Goal: Task Accomplishment & Management: Manage account settings

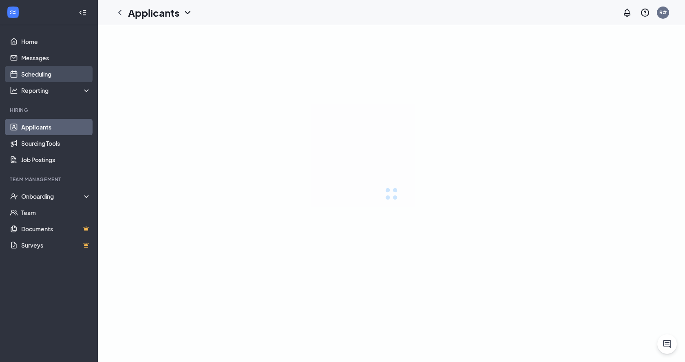
click at [25, 73] on link "Scheduling" at bounding box center [56, 74] width 70 height 16
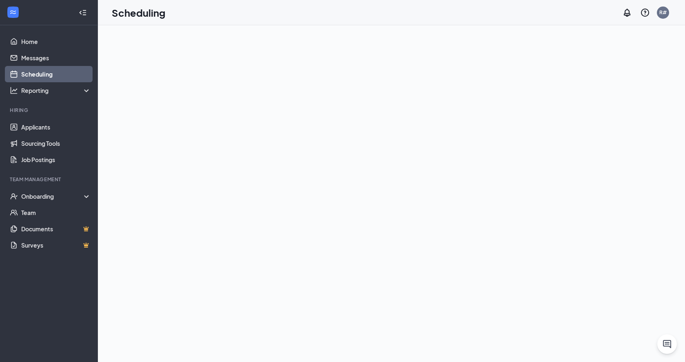
click at [25, 73] on link "Scheduling" at bounding box center [56, 74] width 70 height 16
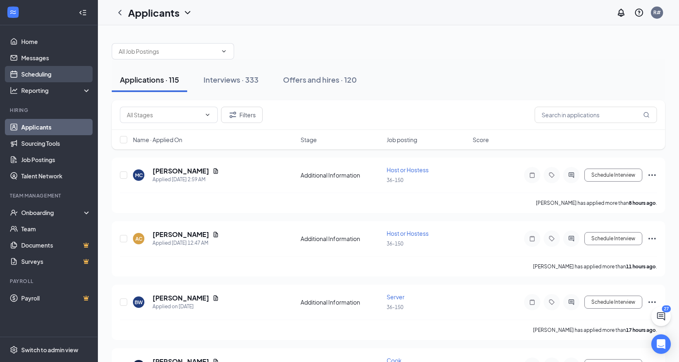
click at [44, 79] on link "Scheduling" at bounding box center [56, 74] width 70 height 16
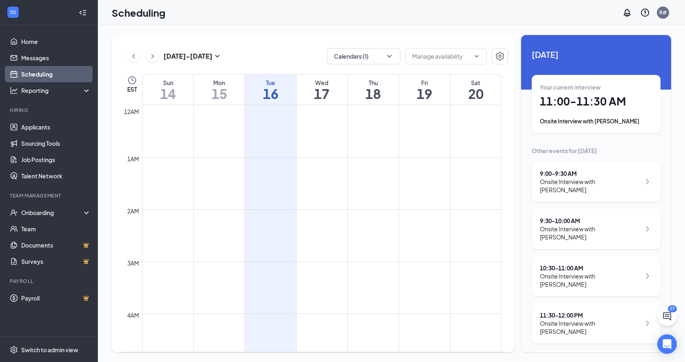
scroll to position [401, 0]
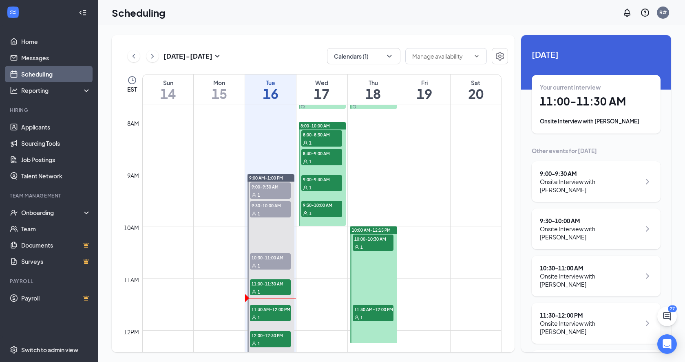
click at [604, 320] on div "Onsite Interview with [PERSON_NAME]" at bounding box center [590, 328] width 101 height 16
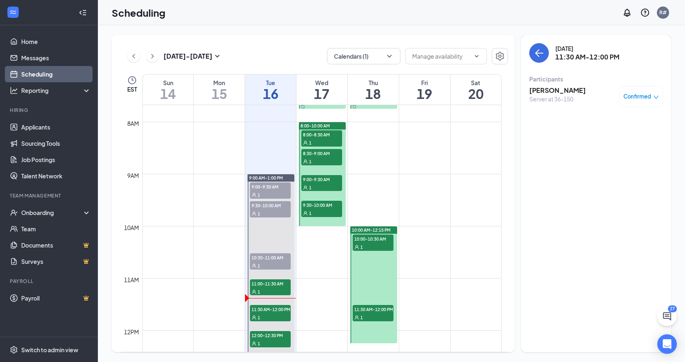
click at [573, 93] on h3 "[PERSON_NAME]" at bounding box center [557, 90] width 57 height 9
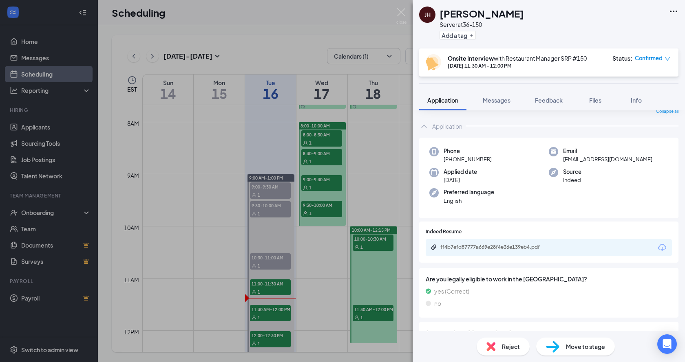
scroll to position [41, 0]
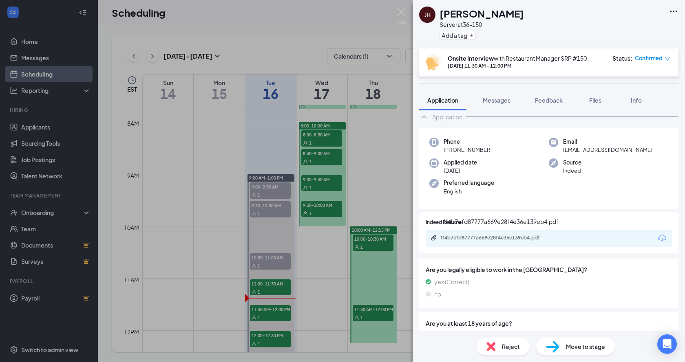
click at [513, 240] on div "ff4b7efd87777a669e28f4e36e139eb4.pdf" at bounding box center [497, 238] width 114 height 7
click at [403, 11] on img at bounding box center [401, 16] width 10 height 16
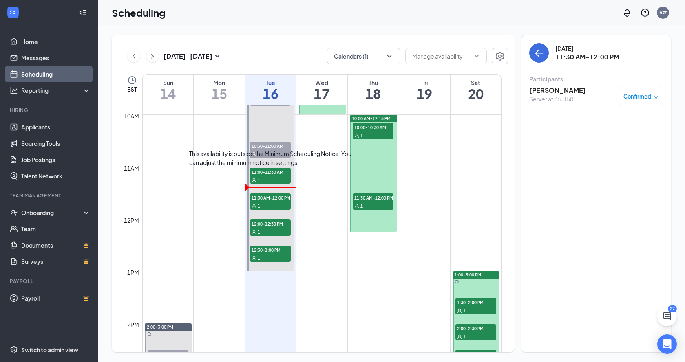
scroll to position [523, 0]
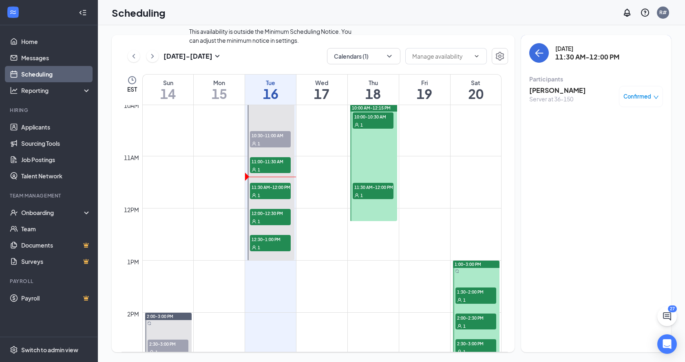
click at [276, 139] on span "10:30-11:00 AM" at bounding box center [270, 135] width 41 height 8
click at [654, 100] on icon "down" at bounding box center [656, 98] width 6 height 6
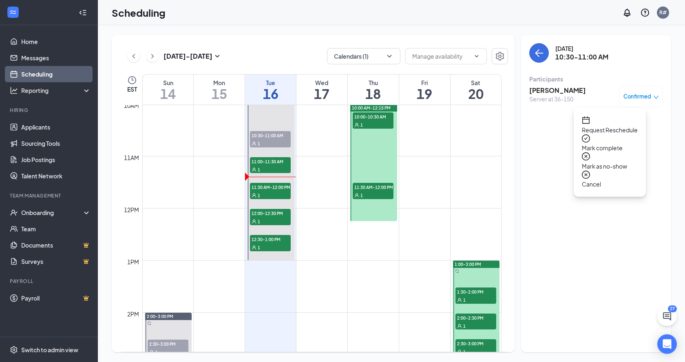
click at [629, 162] on span "Mark as no-show" at bounding box center [610, 166] width 56 height 9
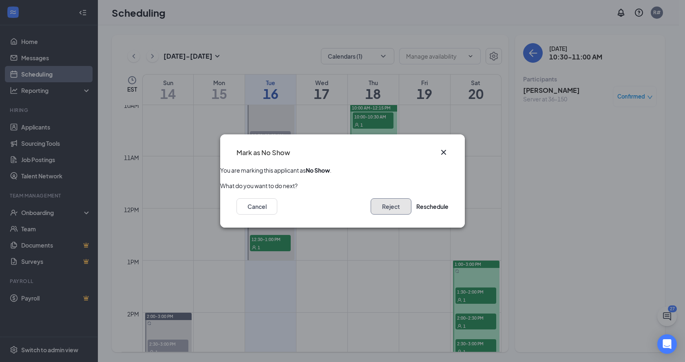
click at [387, 208] on button "Reject" at bounding box center [391, 206] width 41 height 16
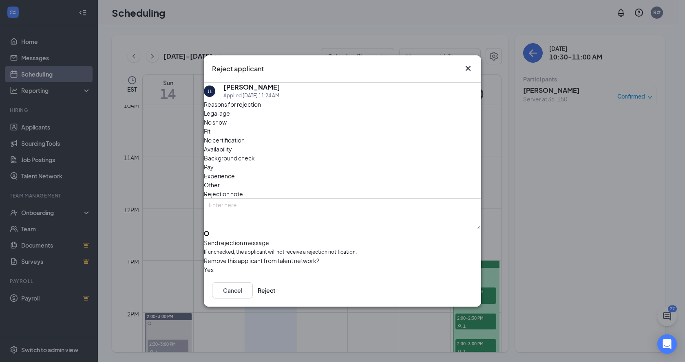
click at [209, 231] on input "Send rejection message If unchecked, the applicant will not receive a rejection…" at bounding box center [206, 233] width 5 height 5
checkbox input "true"
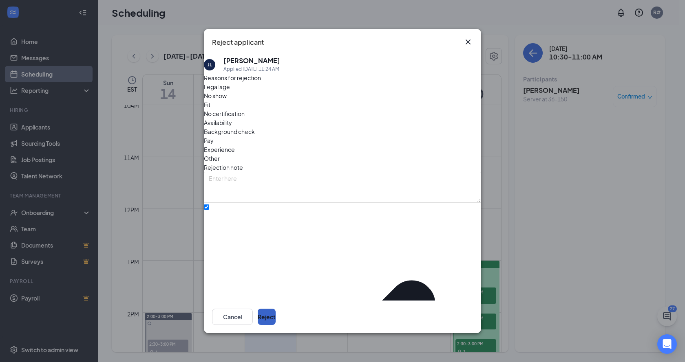
click at [276, 320] on button "Reject" at bounding box center [267, 317] width 18 height 16
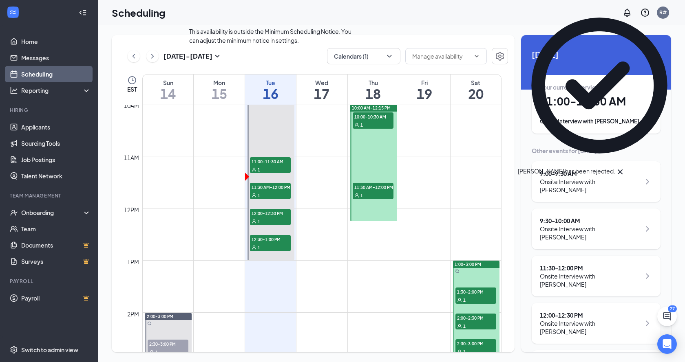
click at [277, 168] on div "1" at bounding box center [270, 169] width 41 height 8
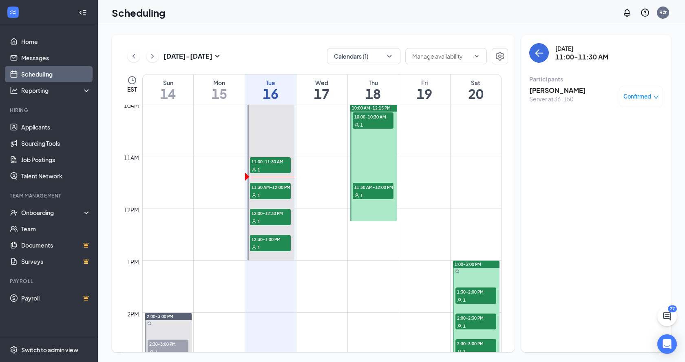
click at [654, 95] on icon "down" at bounding box center [656, 98] width 6 height 6
click at [637, 152] on div "Mark as no-show" at bounding box center [610, 161] width 56 height 18
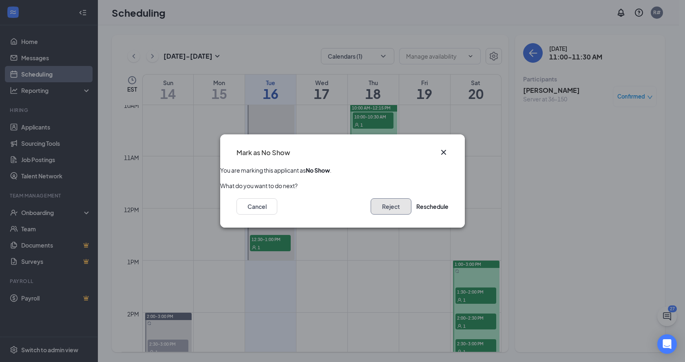
click at [371, 212] on button "Reject" at bounding box center [391, 206] width 41 height 16
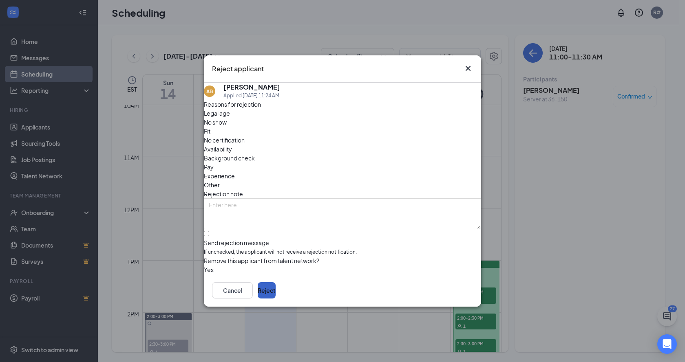
click at [276, 296] on button "Reject" at bounding box center [267, 290] width 18 height 16
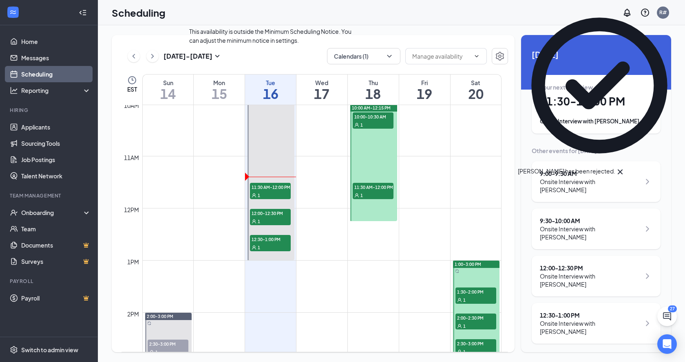
click at [260, 191] on span "11:30 AM-12:00 PM" at bounding box center [270, 187] width 41 height 8
